Goal: Find specific page/section: Find specific page/section

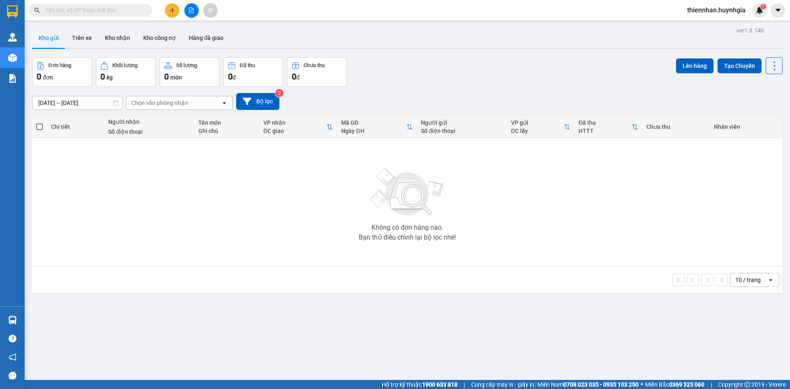
click at [102, 11] on input "text" at bounding box center [93, 10] width 97 height 9
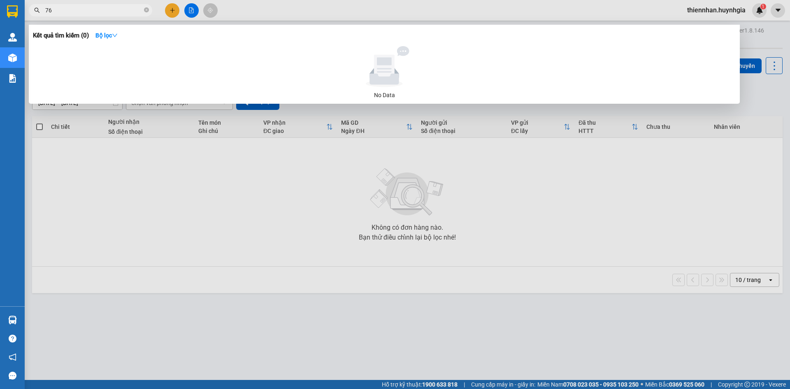
type input "761"
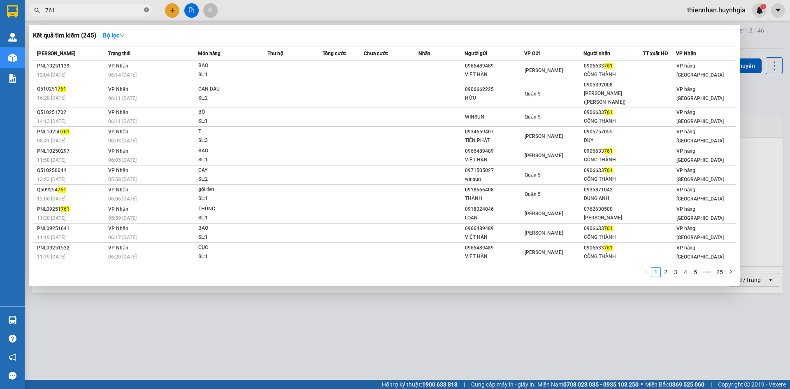
click at [145, 12] on icon "close-circle" at bounding box center [146, 9] width 5 height 5
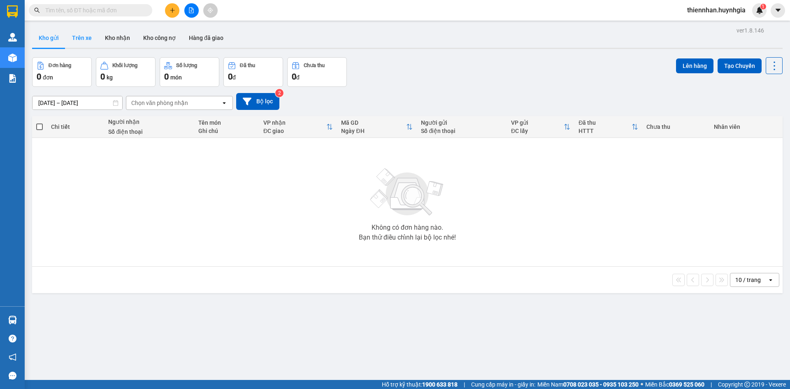
click at [77, 32] on button "Trên xe" at bounding box center [81, 38] width 33 height 20
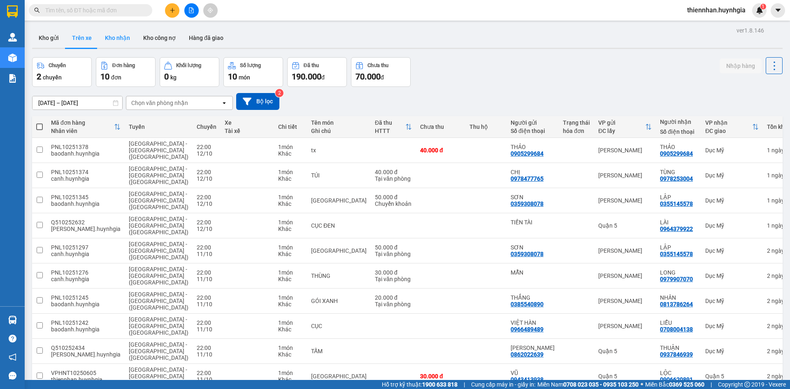
click at [117, 44] on button "Kho nhận" at bounding box center [117, 38] width 38 height 20
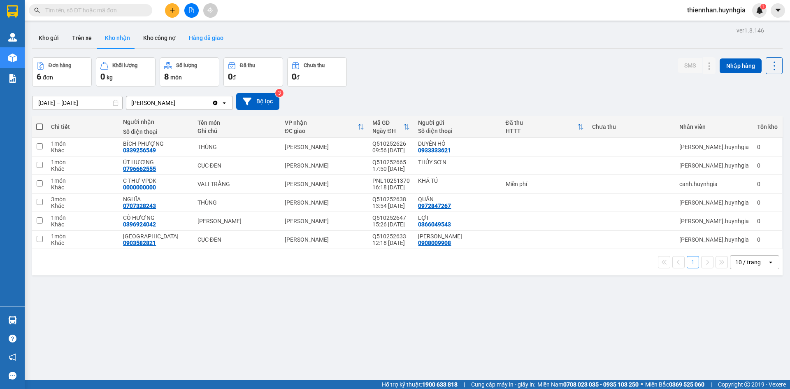
click at [200, 40] on button "Hàng đã giao" at bounding box center [206, 38] width 48 height 20
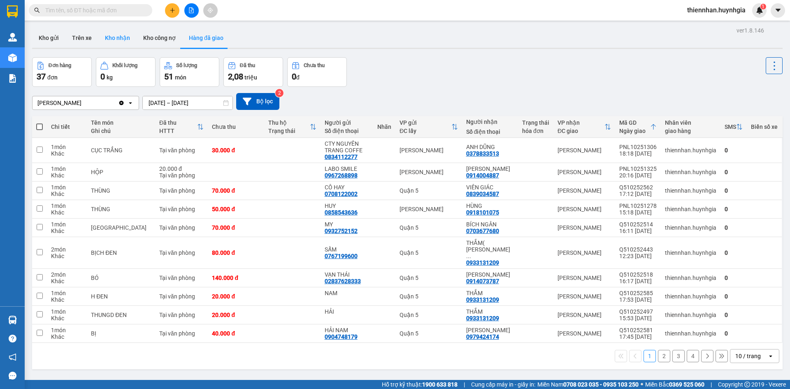
click at [129, 44] on button "Kho nhận" at bounding box center [117, 38] width 38 height 20
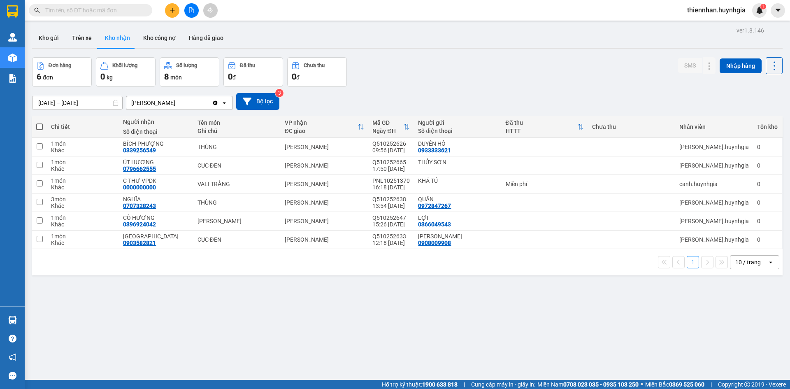
click at [95, 14] on input "text" at bounding box center [93, 10] width 97 height 9
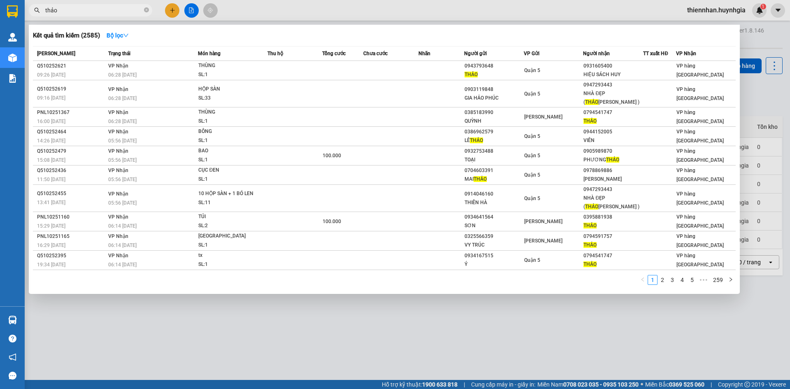
type input "thảo"
click at [694, 275] on link "5" at bounding box center [691, 279] width 9 height 9
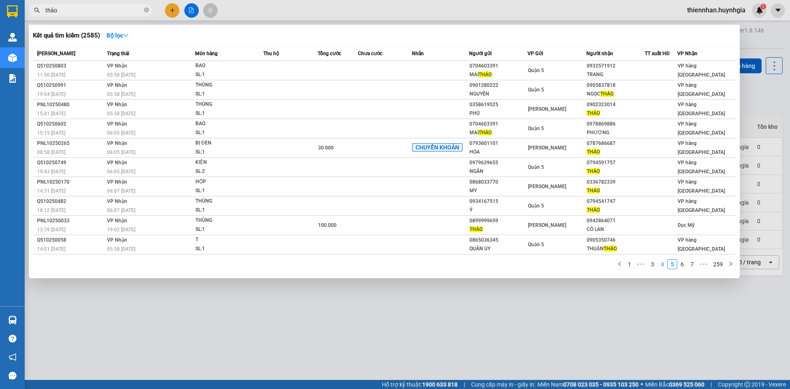
click at [661, 265] on link "4" at bounding box center [662, 263] width 9 height 9
